Goal: Task Accomplishment & Management: Manage account settings

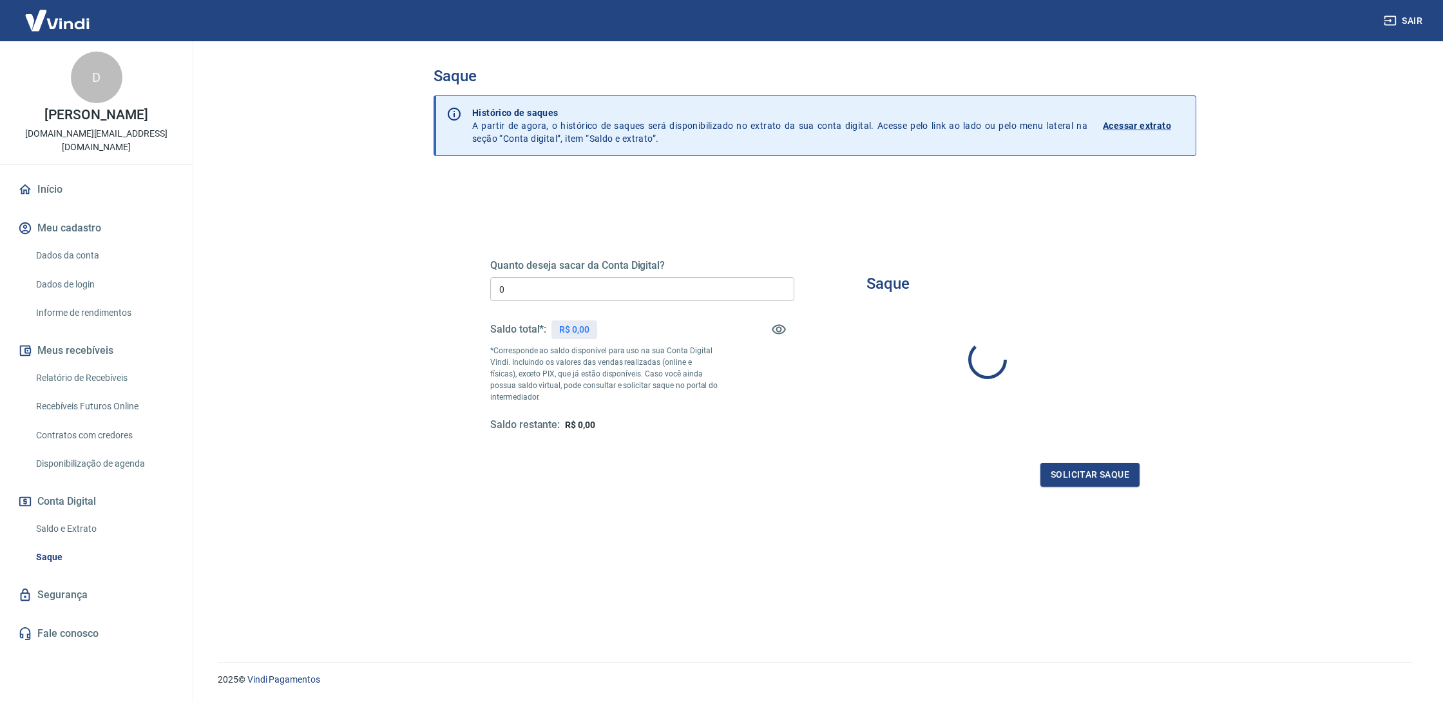
type input "R$ 0,00"
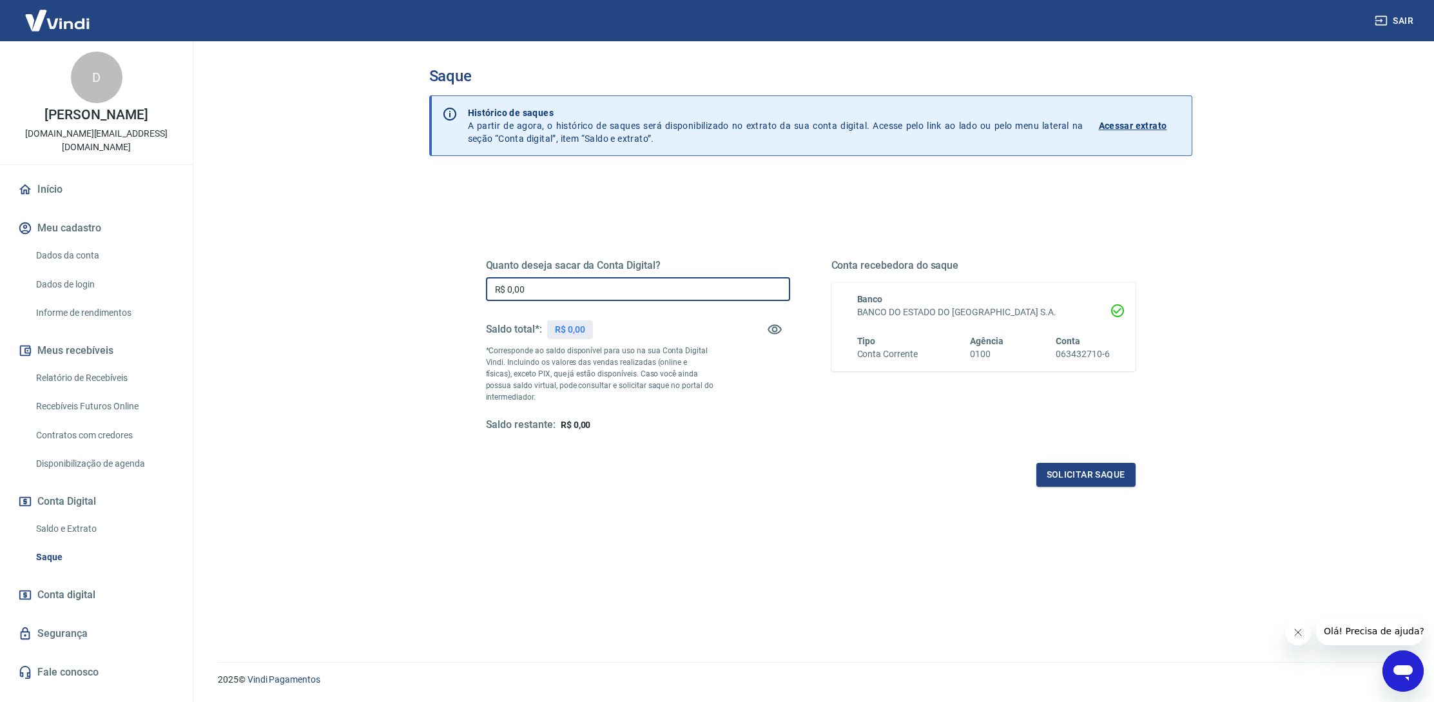
click at [537, 282] on input "R$ 0,00" at bounding box center [638, 289] width 304 height 24
